Goal: Information Seeking & Learning: Learn about a topic

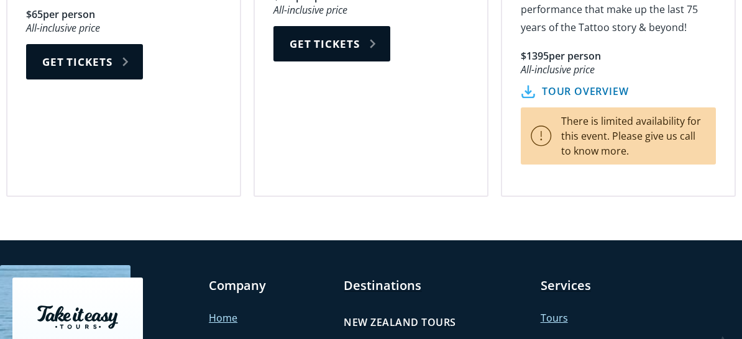
scroll to position [2485, 0]
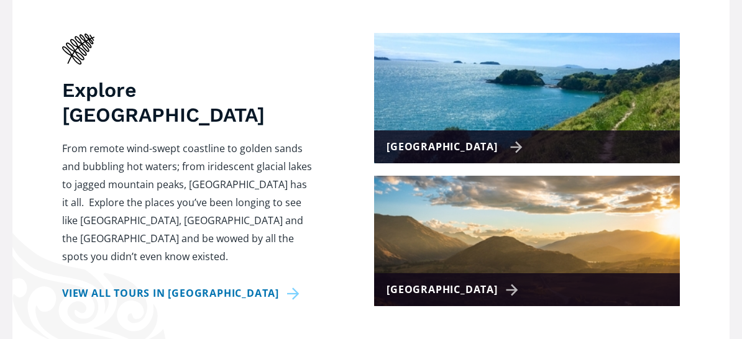
scroll to position [559, 0]
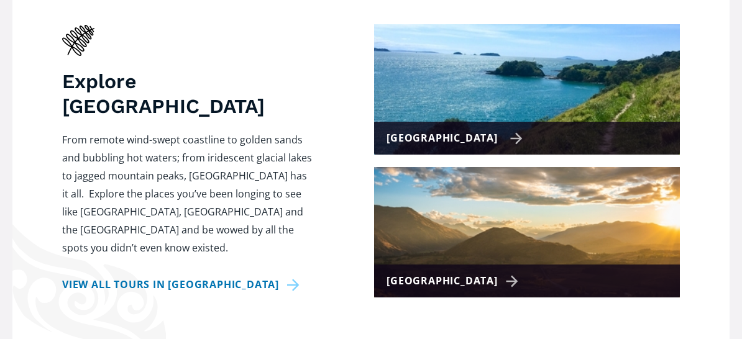
click at [489, 129] on div "[GEOGRAPHIC_DATA]" at bounding box center [454, 138] width 136 height 18
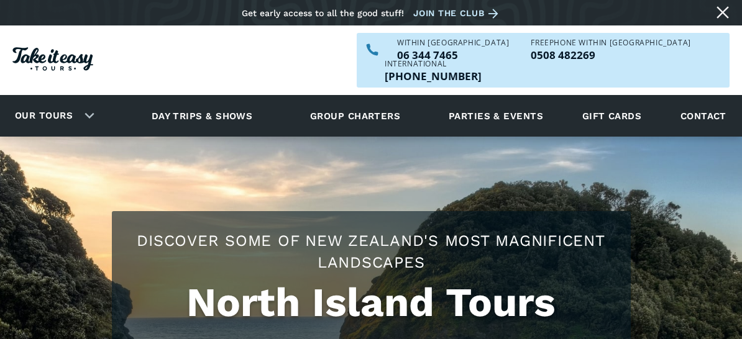
checkbox input "true"
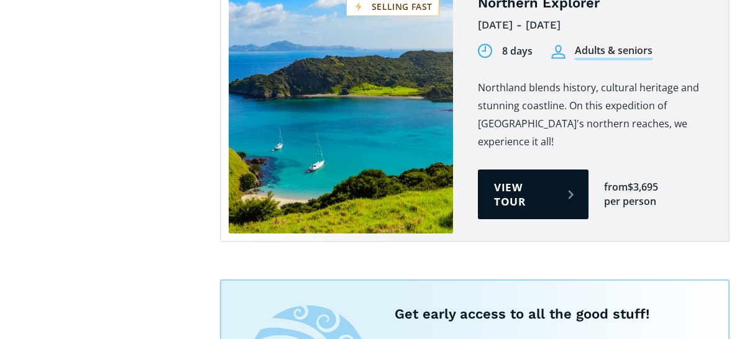
scroll to position [2423, 0]
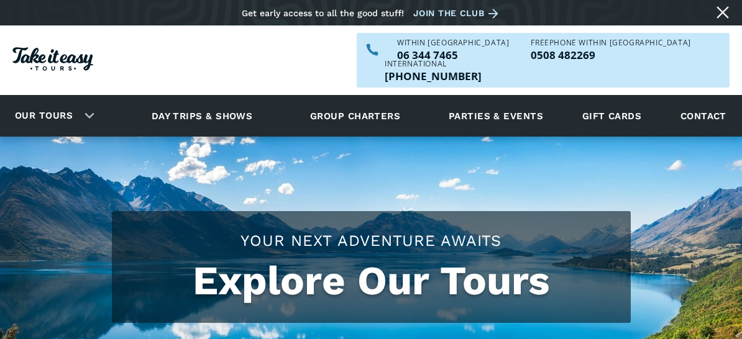
scroll to position [621, 0]
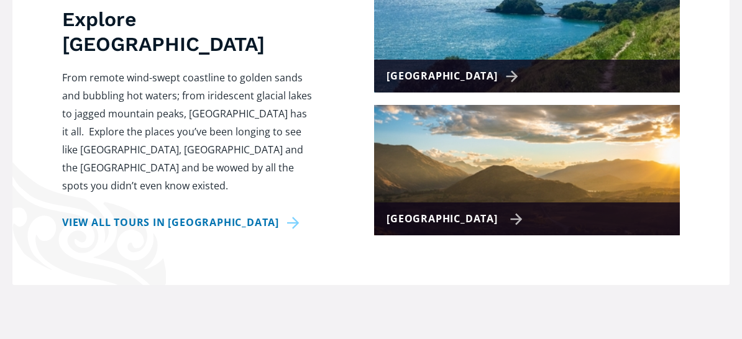
click at [488, 210] on div "[GEOGRAPHIC_DATA]" at bounding box center [454, 219] width 136 height 18
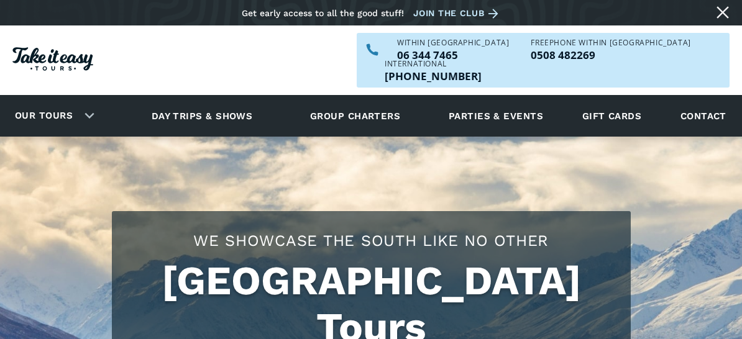
checkbox input "true"
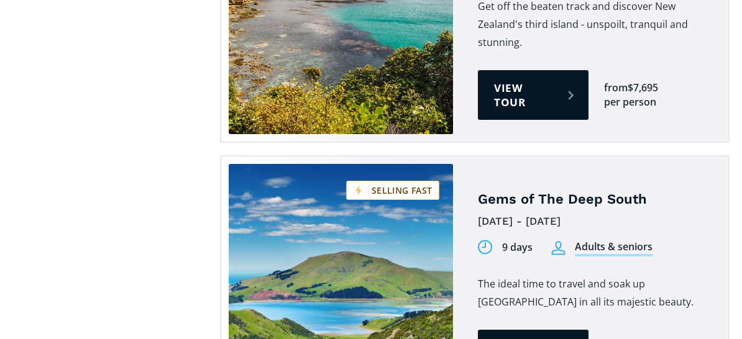
scroll to position [1305, 0]
